Goal: Task Accomplishment & Management: Use online tool/utility

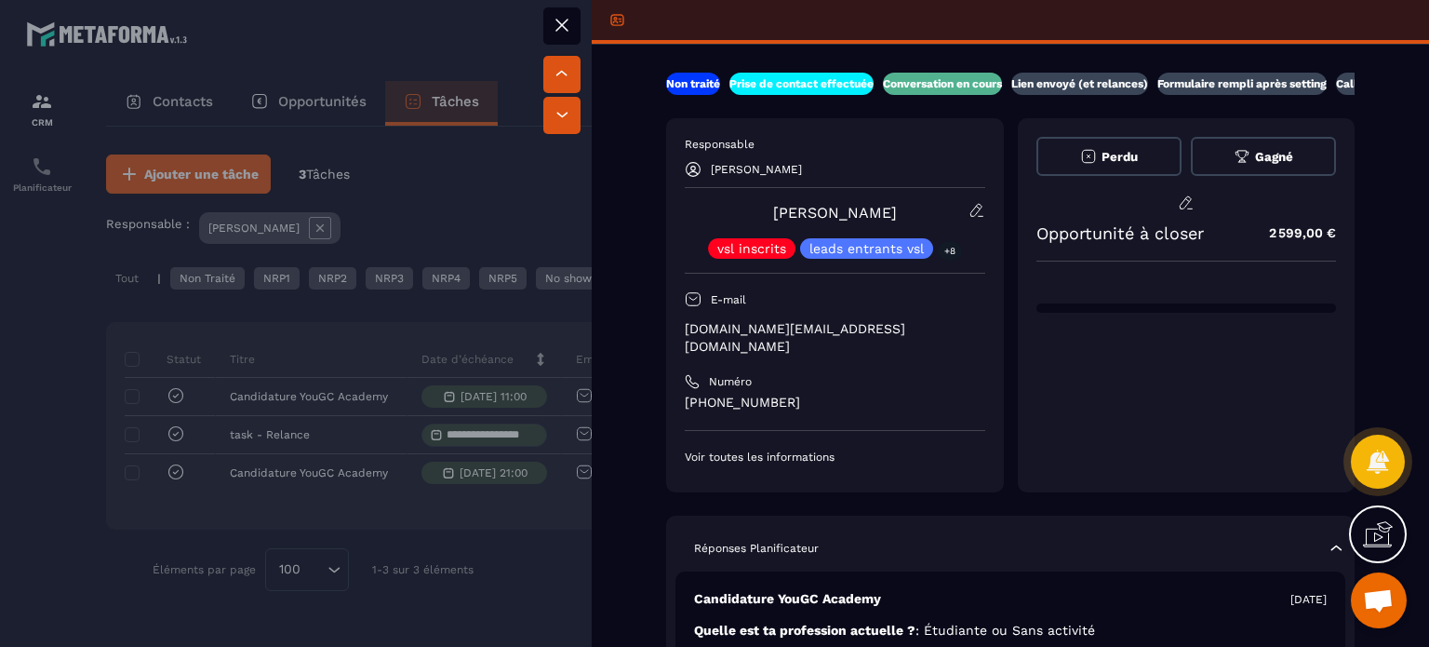
drag, startPoint x: 647, startPoint y: 363, endPoint x: 1180, endPoint y: 361, distance: 533.2
click at [1180, 361] on div "Perdu Gagné Opportunité à closer 2 599,00 €" at bounding box center [1187, 305] width 338 height 374
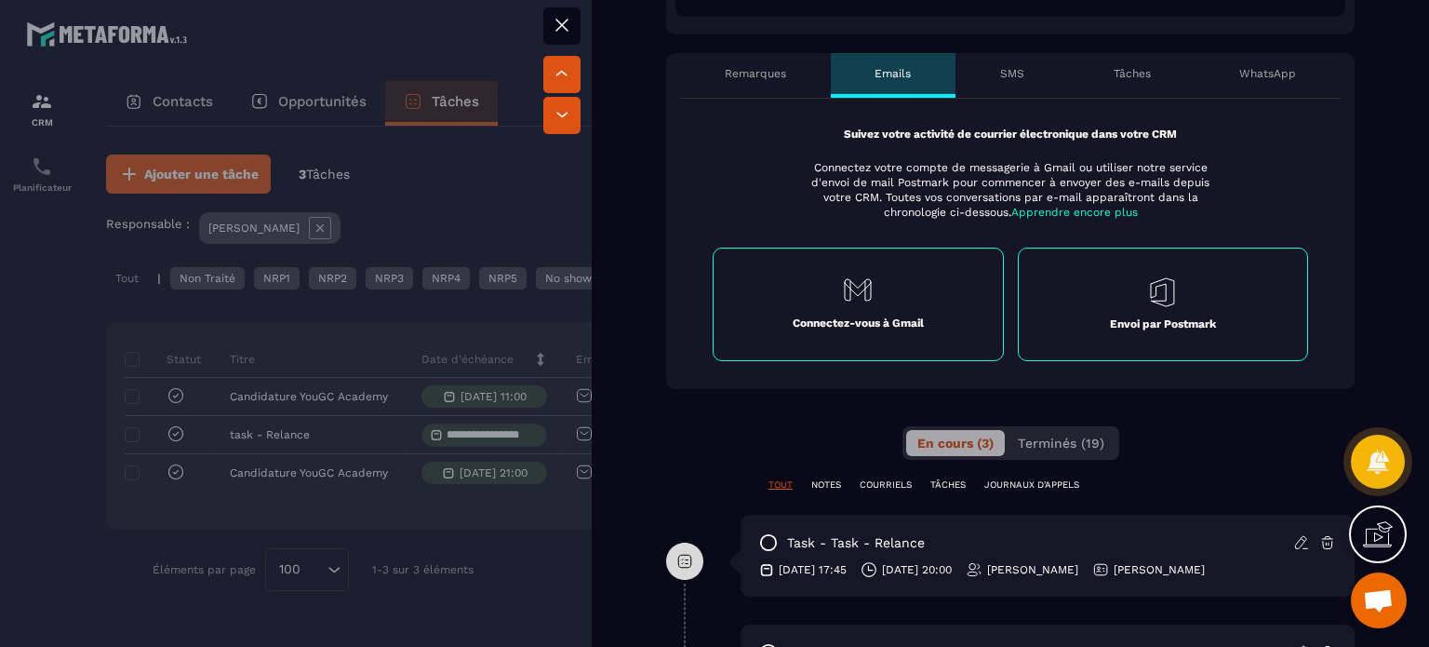
scroll to position [837, 0]
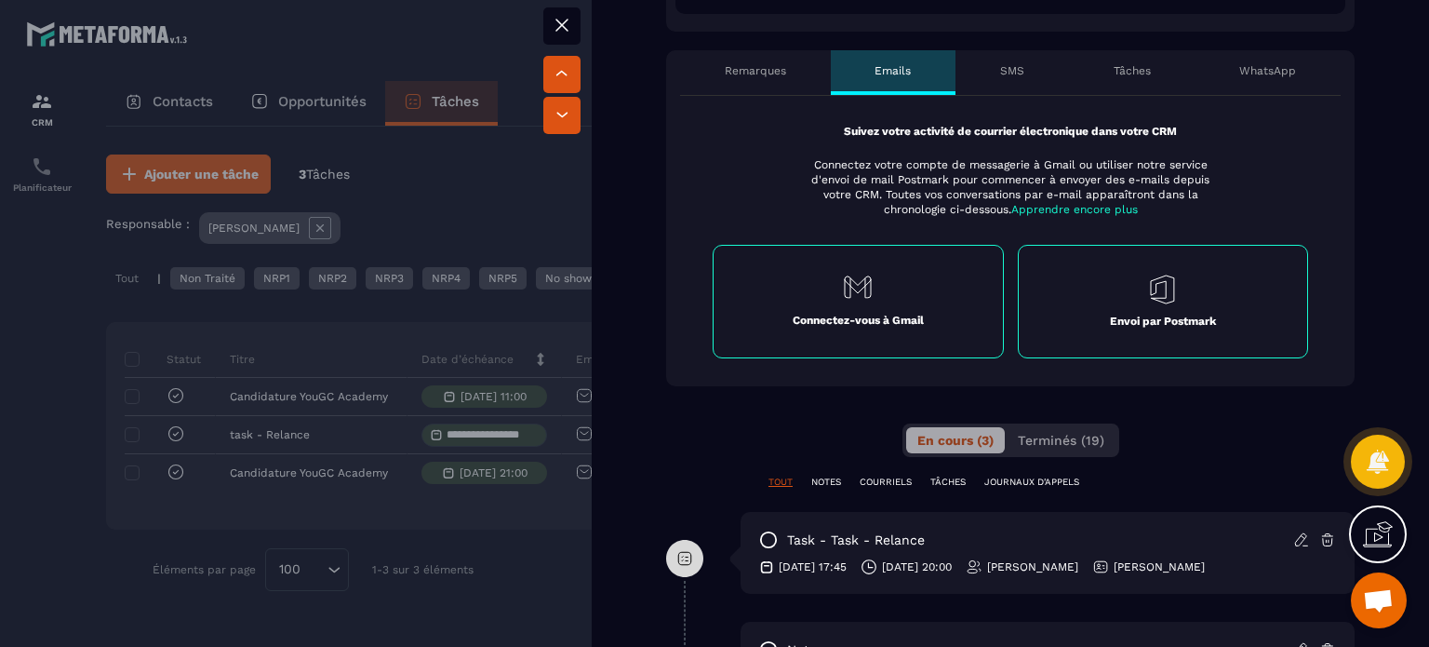
click at [752, 50] on div "Remarques" at bounding box center [755, 72] width 151 height 45
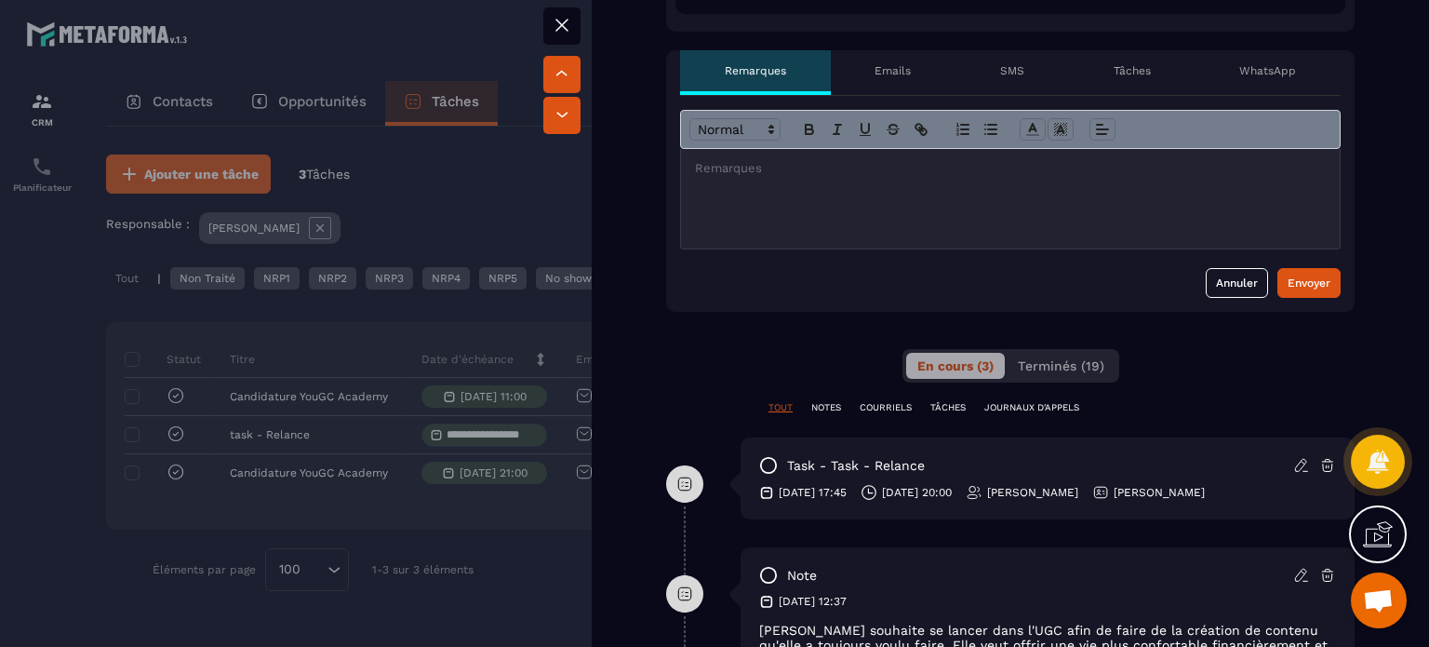
click at [1293, 457] on icon at bounding box center [1301, 465] width 17 height 17
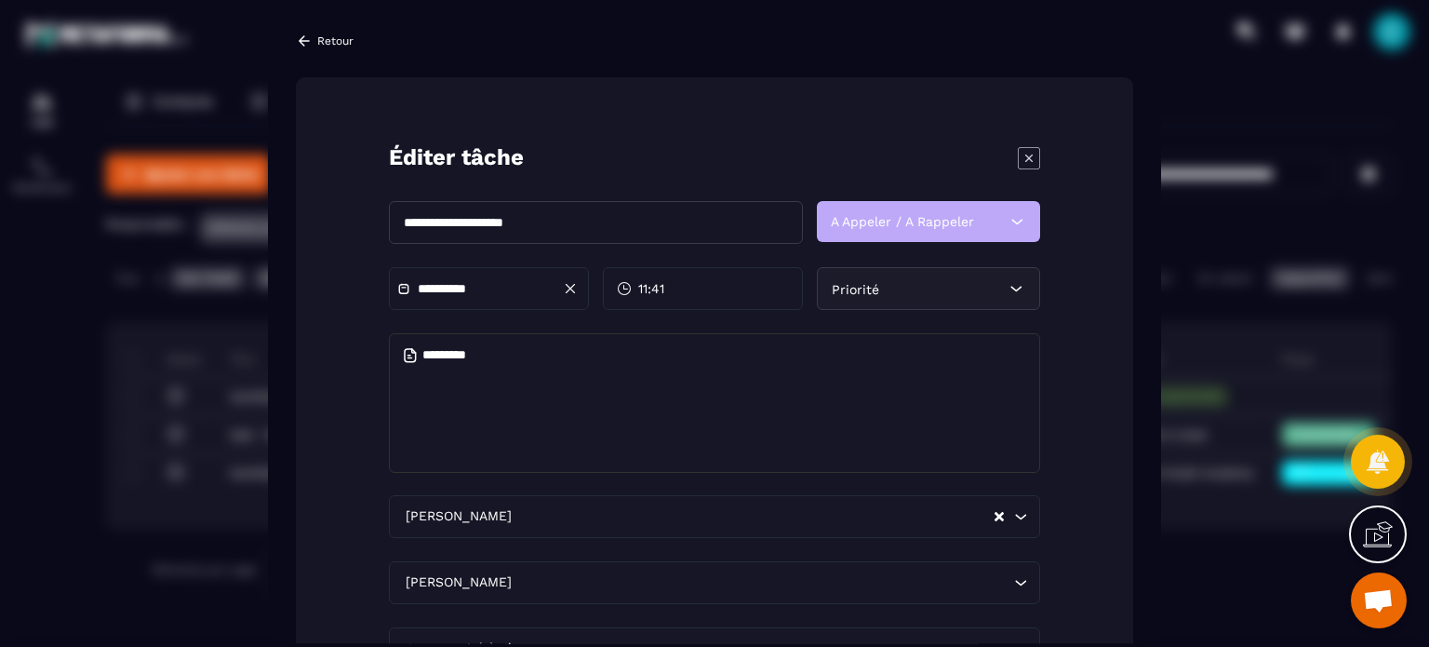
click at [524, 282] on div "**********" at bounding box center [489, 288] width 200 height 43
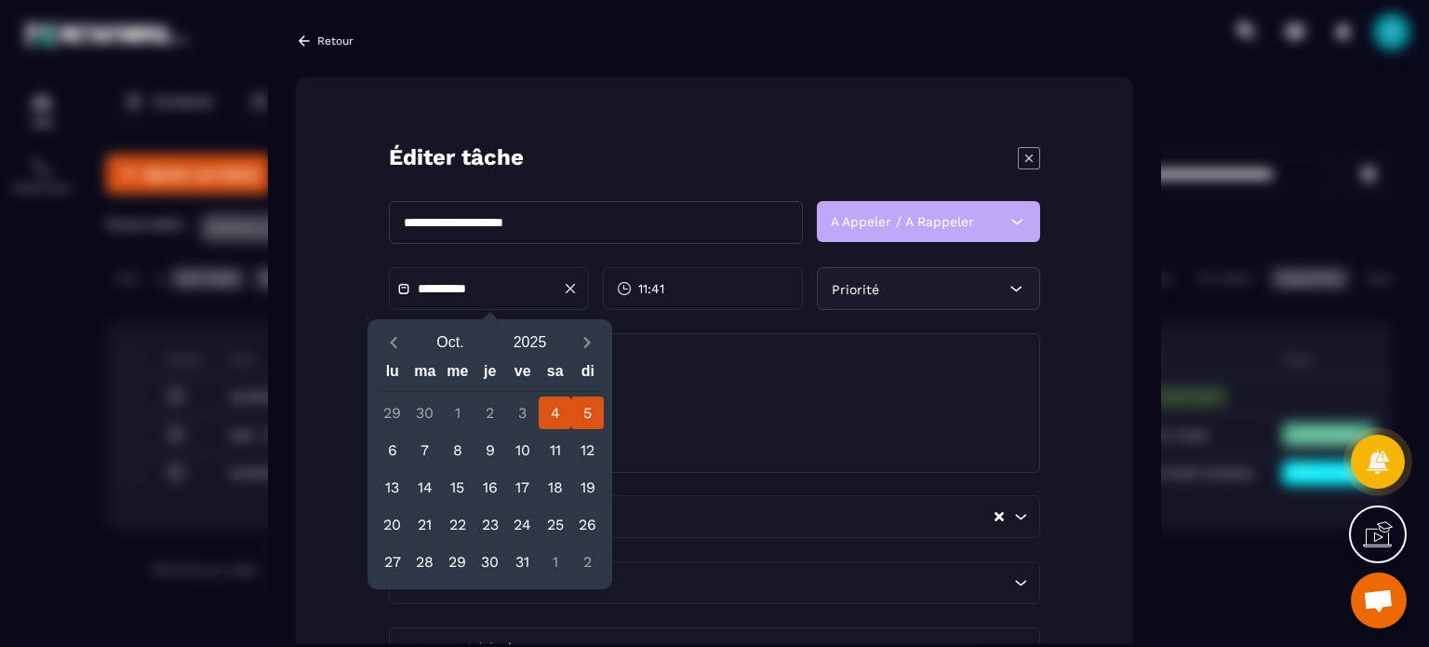
click at [594, 419] on div "5" at bounding box center [587, 412] width 33 height 33
type input "**********"
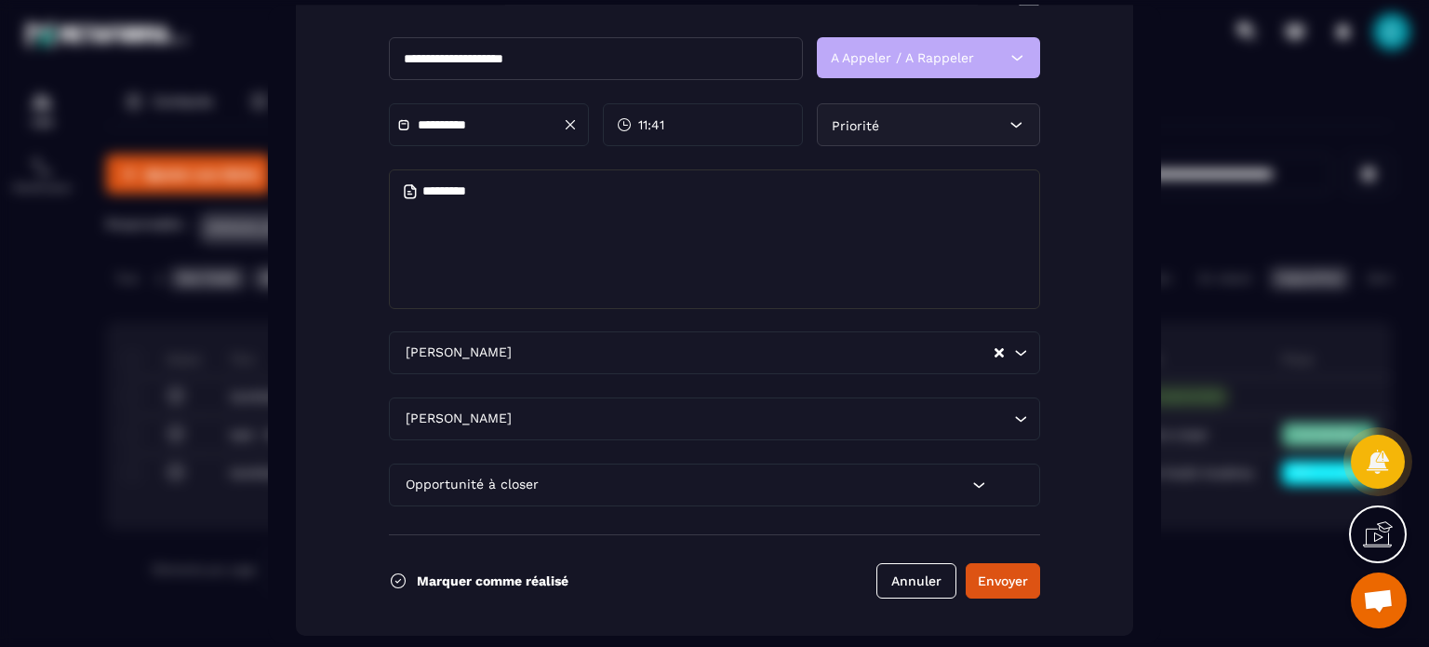
scroll to position [183, 0]
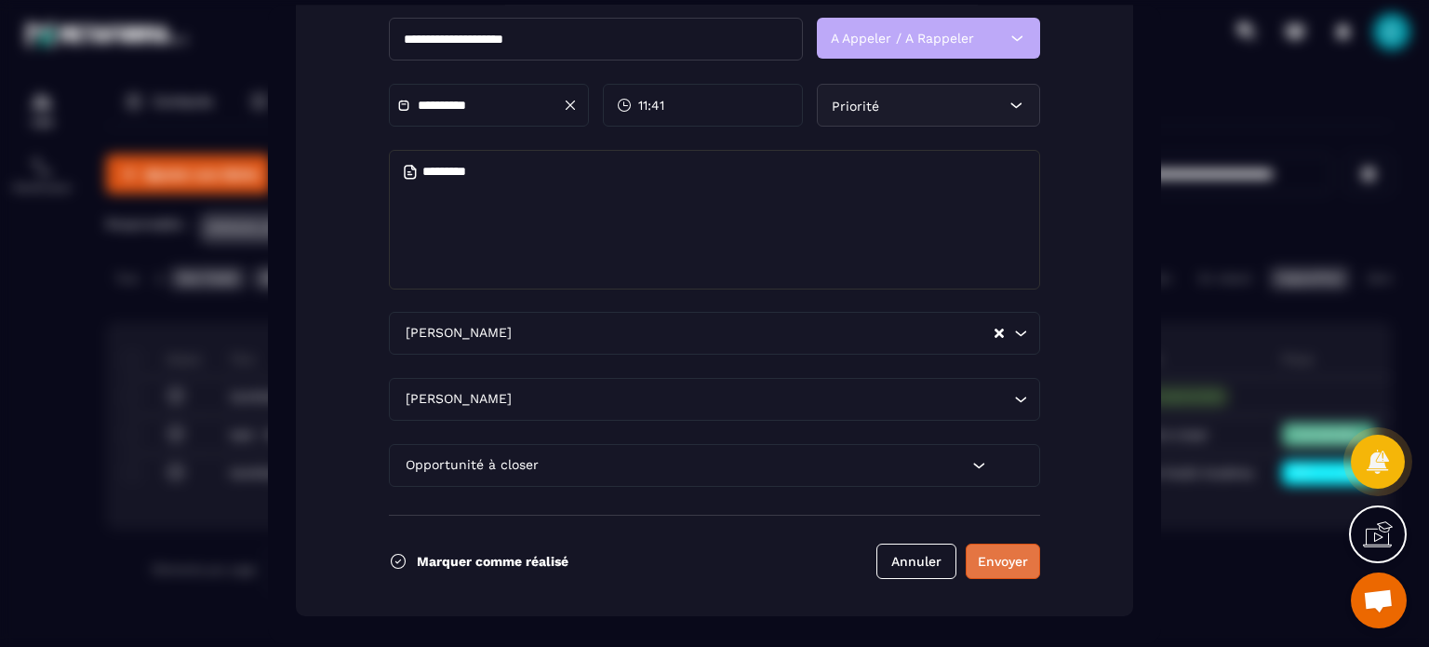
click at [990, 555] on button "Envoyer" at bounding box center [1003, 560] width 74 height 35
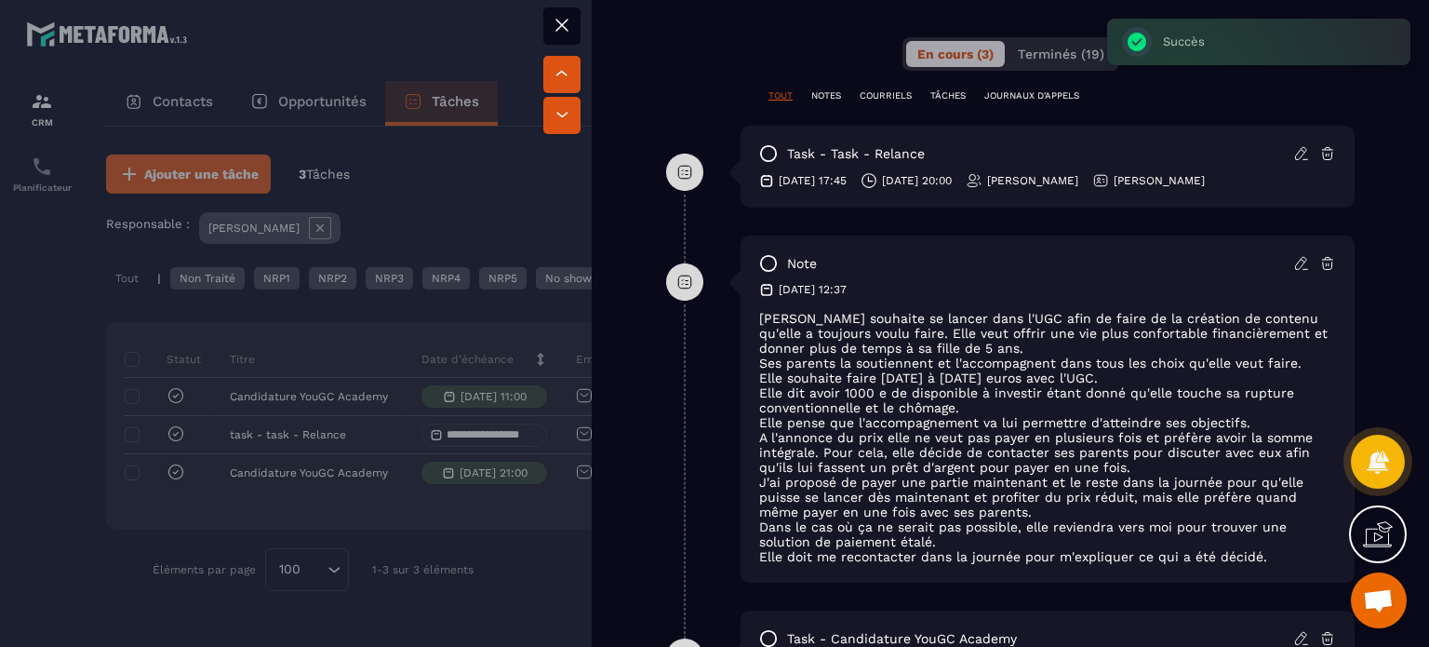
scroll to position [1117, 0]
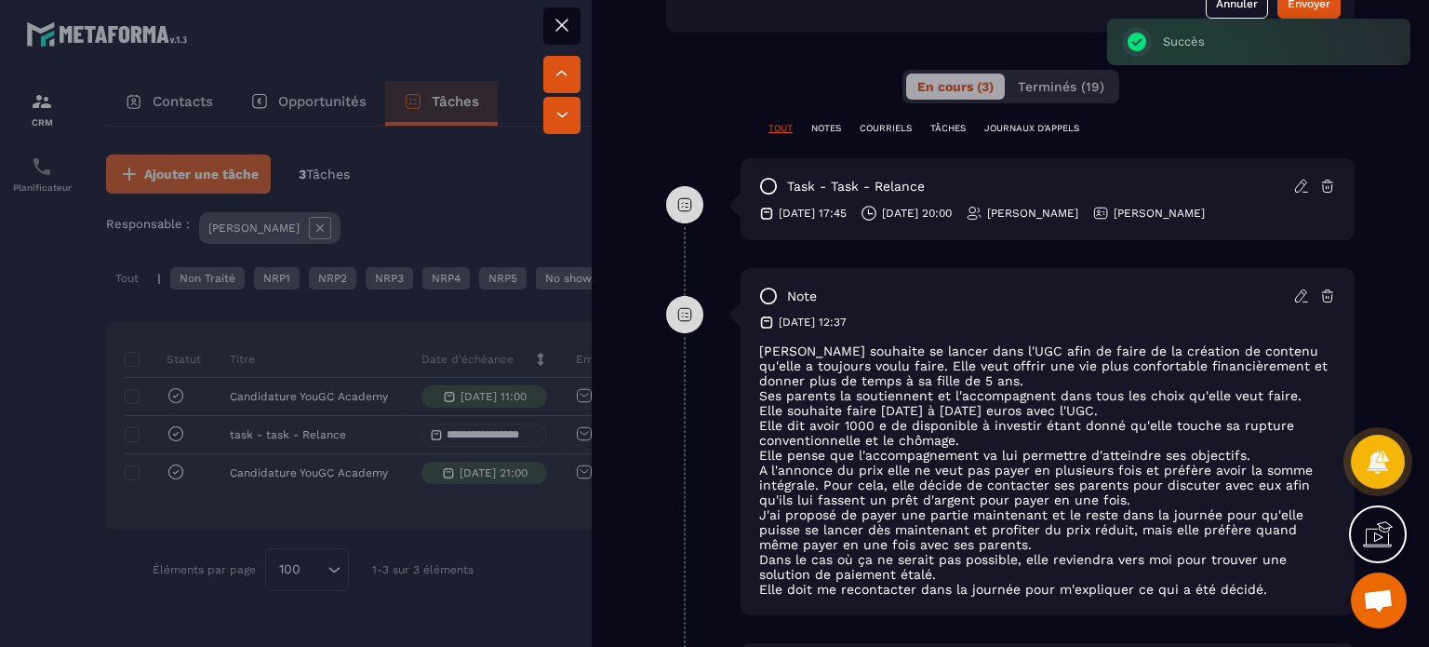
click at [484, 248] on div at bounding box center [714, 323] width 1429 height 647
